Goal: Navigation & Orientation: Find specific page/section

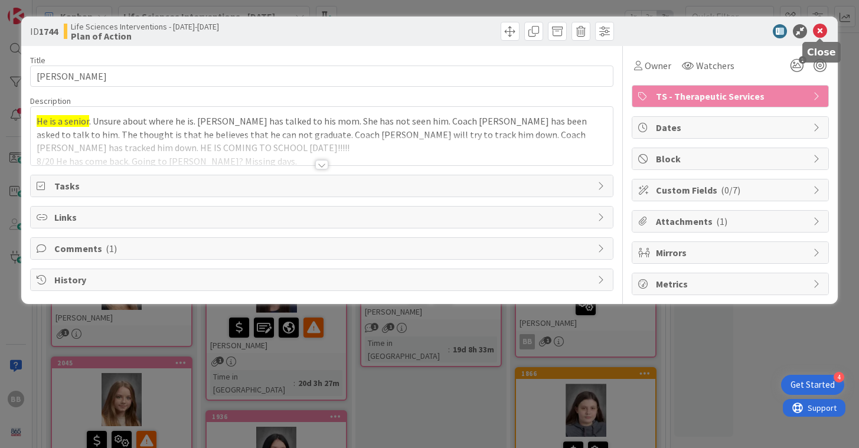
click at [820, 29] on icon at bounding box center [820, 31] width 14 height 14
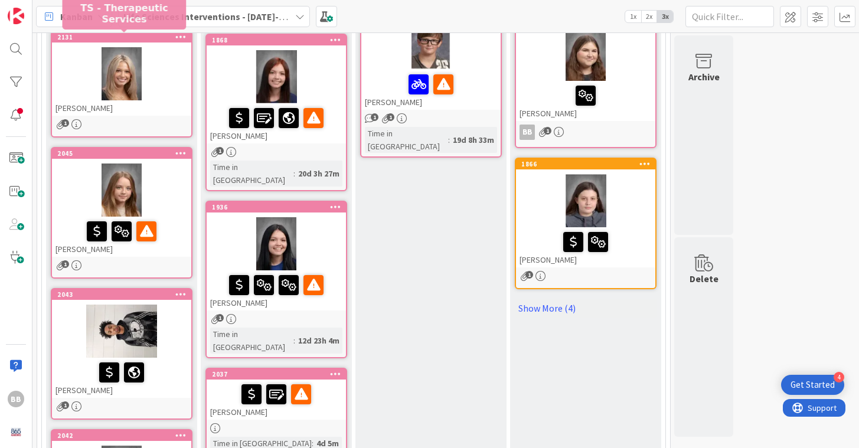
scroll to position [211, 0]
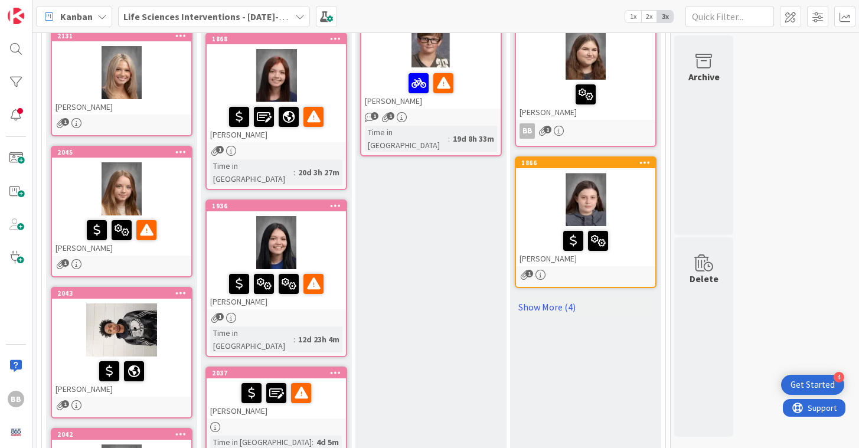
click at [161, 76] on div at bounding box center [121, 72] width 139 height 53
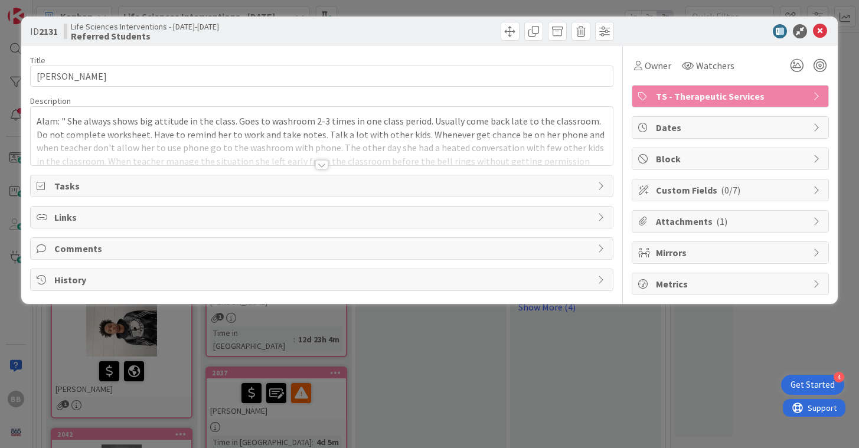
click at [326, 162] on div at bounding box center [321, 164] width 13 height 9
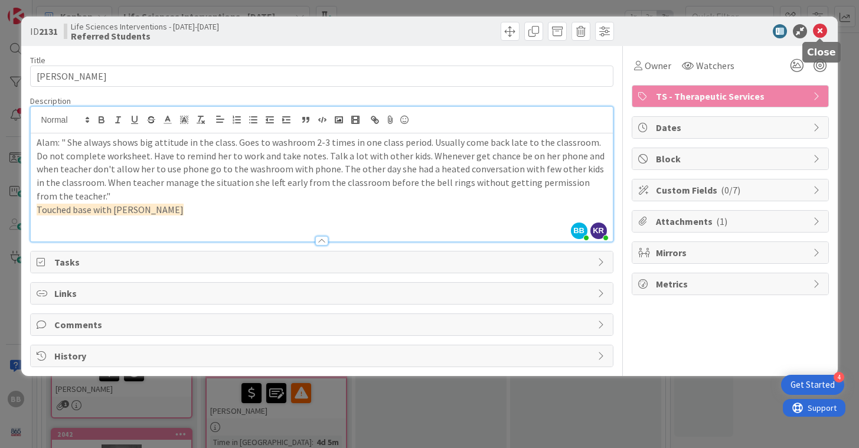
click at [821, 30] on icon at bounding box center [820, 31] width 14 height 14
